Goal: Task Accomplishment & Management: Manage account settings

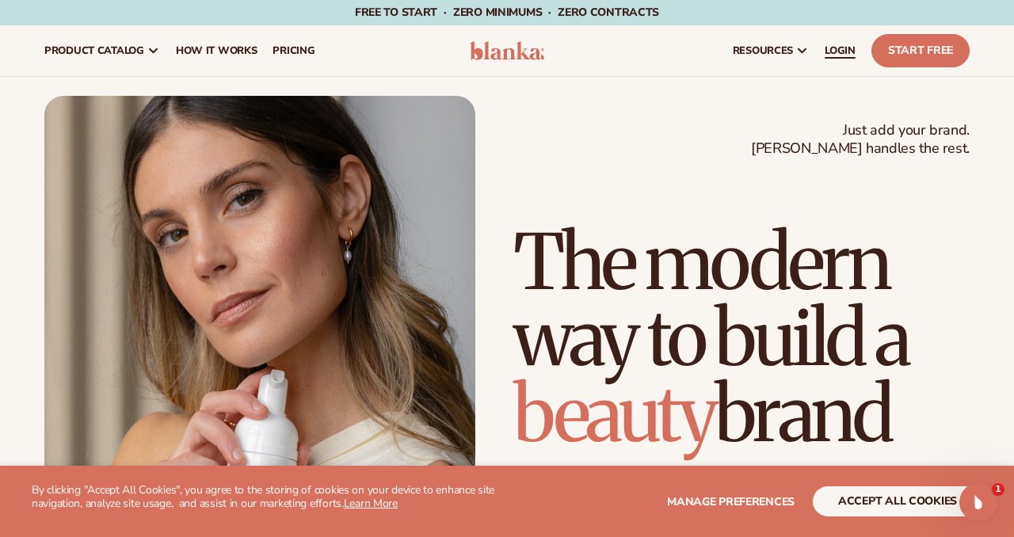
click at [834, 49] on span "LOGIN" at bounding box center [840, 50] width 31 height 13
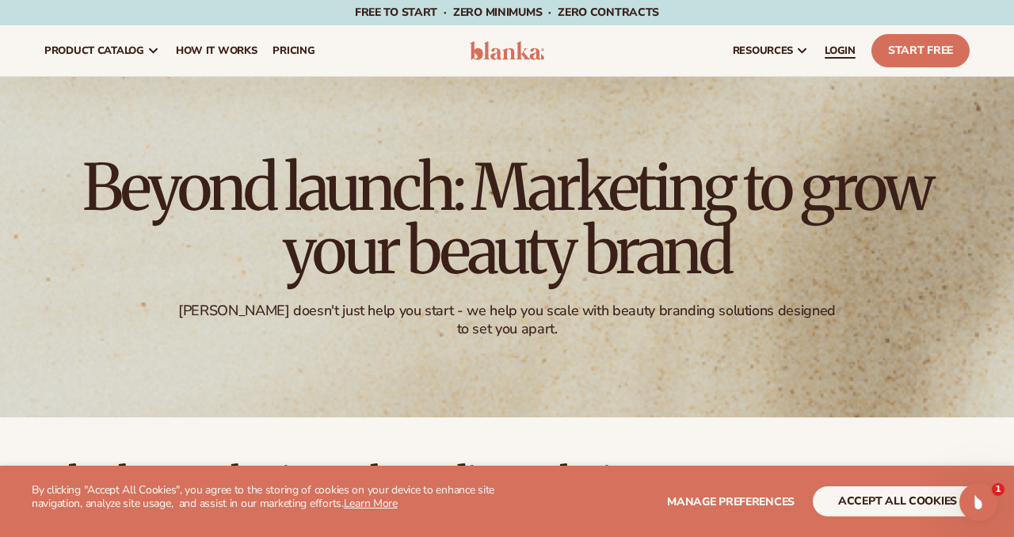
click at [845, 50] on span "LOGIN" at bounding box center [840, 50] width 31 height 13
click at [846, 47] on span "LOGIN" at bounding box center [840, 50] width 31 height 13
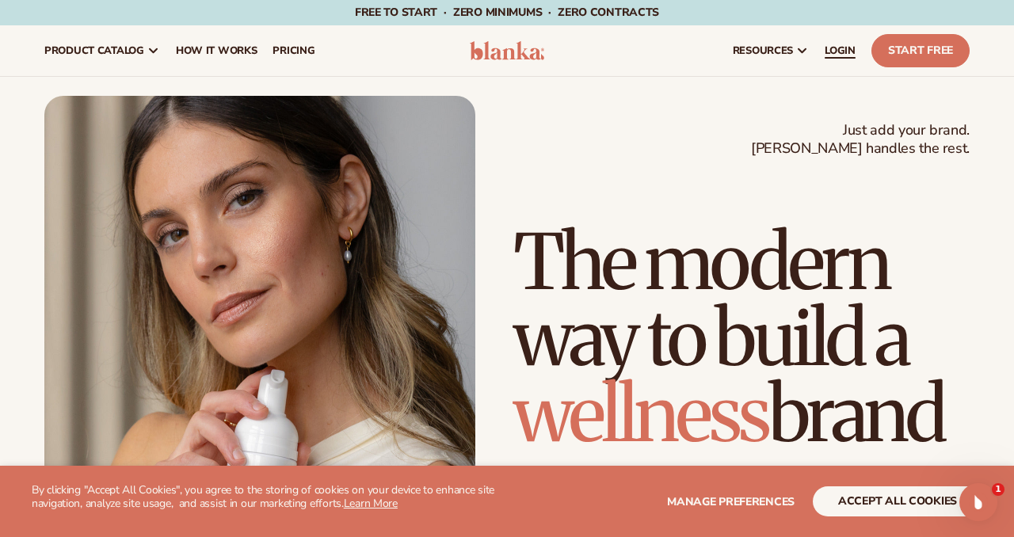
click at [851, 44] on span "LOGIN" at bounding box center [840, 50] width 31 height 13
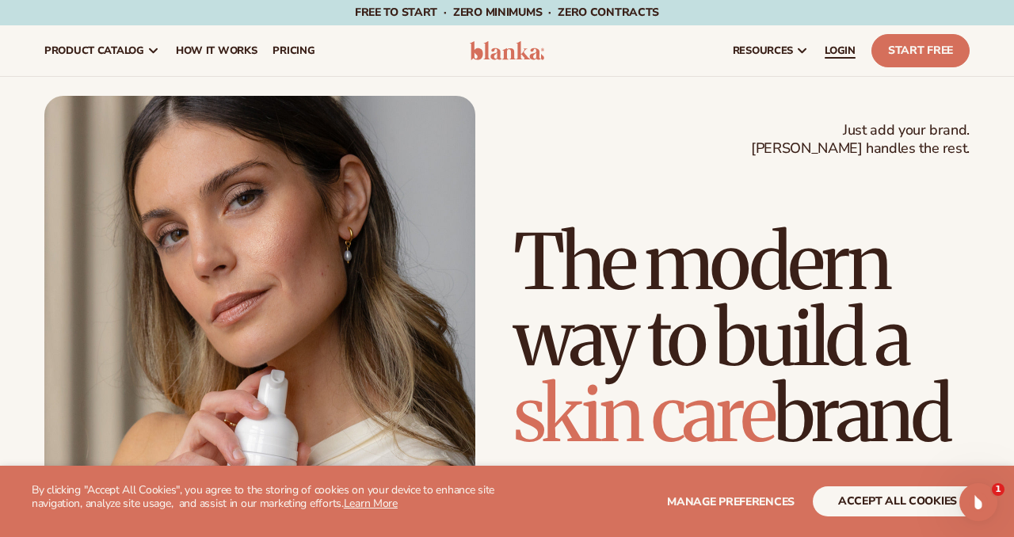
click at [848, 48] on span "LOGIN" at bounding box center [840, 50] width 31 height 13
